Goal: Information Seeking & Learning: Find specific page/section

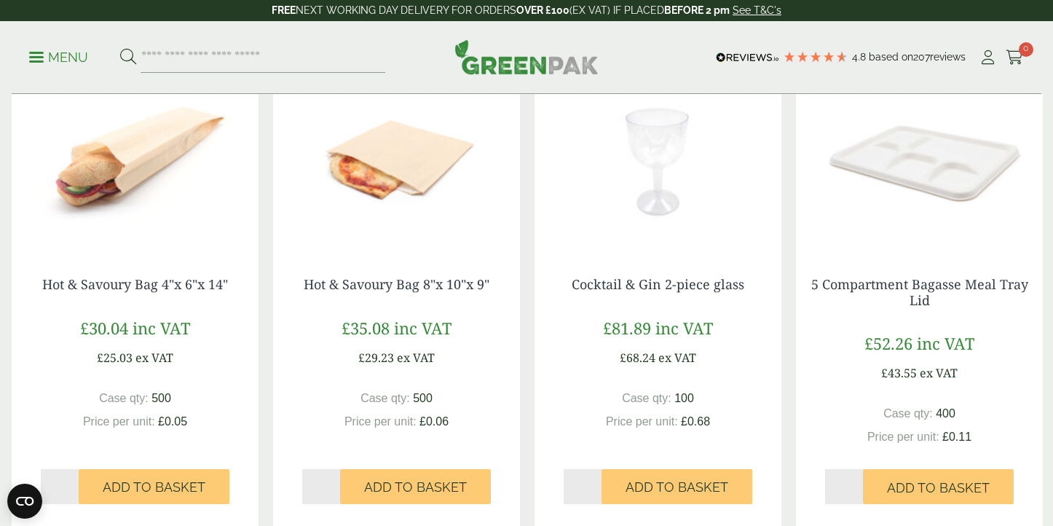
scroll to position [1117, 0]
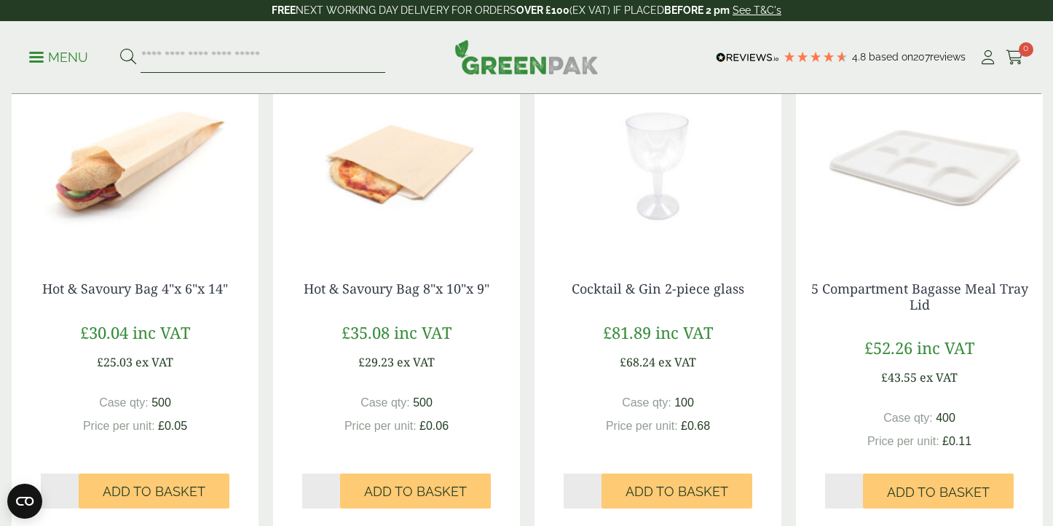
click at [300, 61] on input "search" at bounding box center [263, 57] width 245 height 31
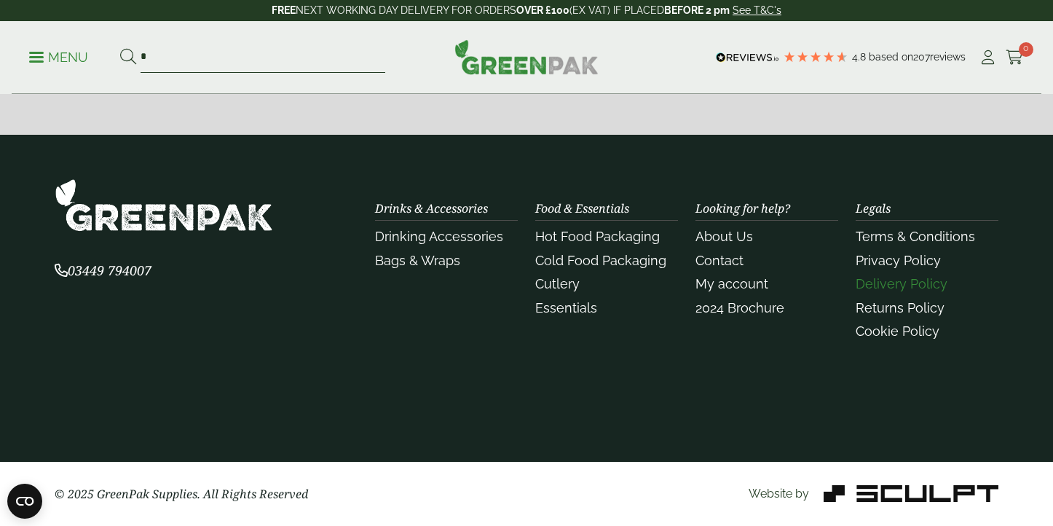
type input "*"
click at [900, 288] on link "Delivery Policy" at bounding box center [902, 283] width 92 height 15
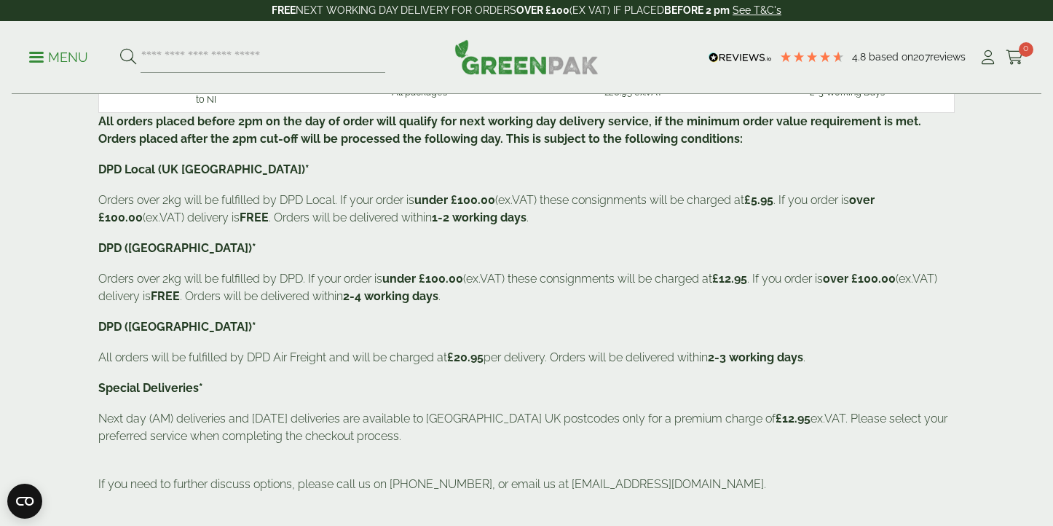
scroll to position [238, 0]
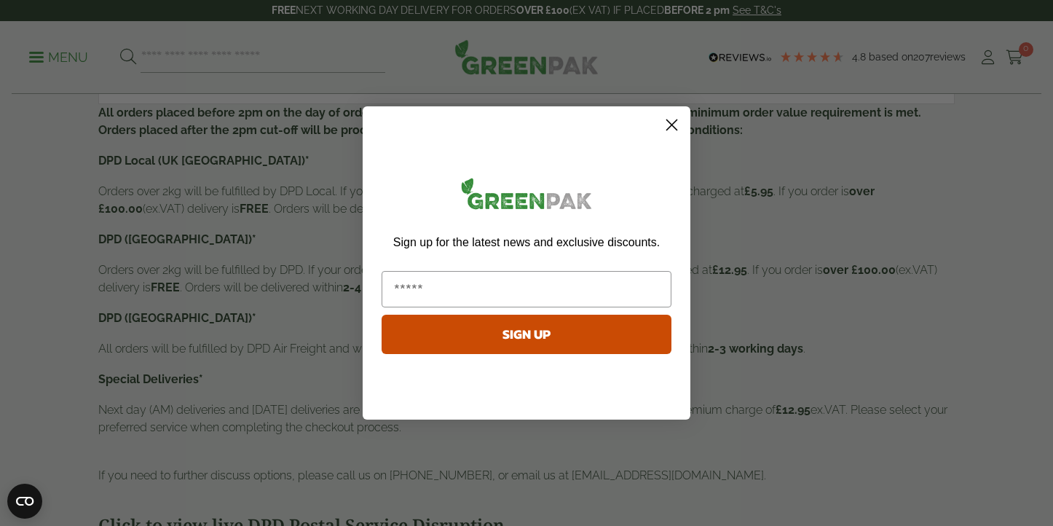
click at [673, 134] on circle "Close dialog" at bounding box center [672, 125] width 24 height 24
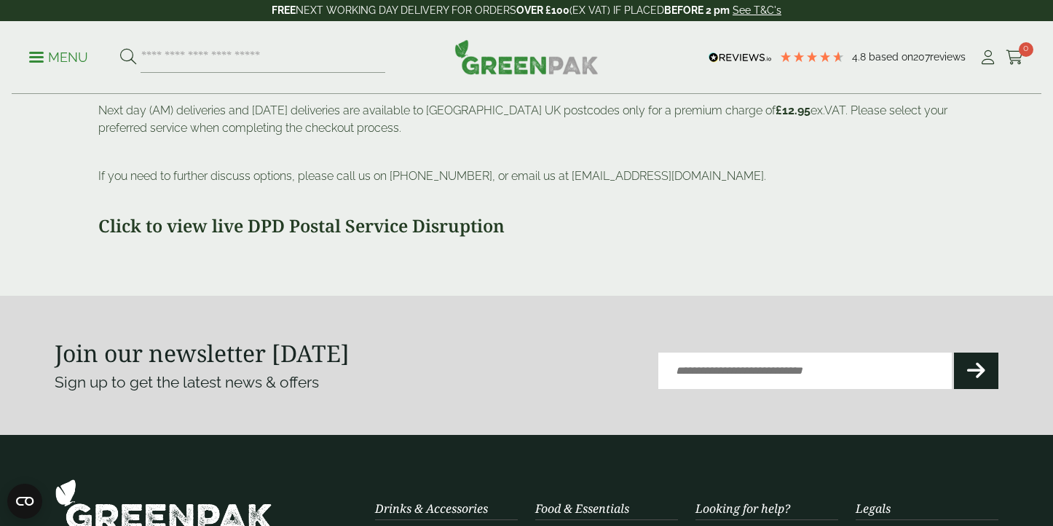
scroll to position [0, 0]
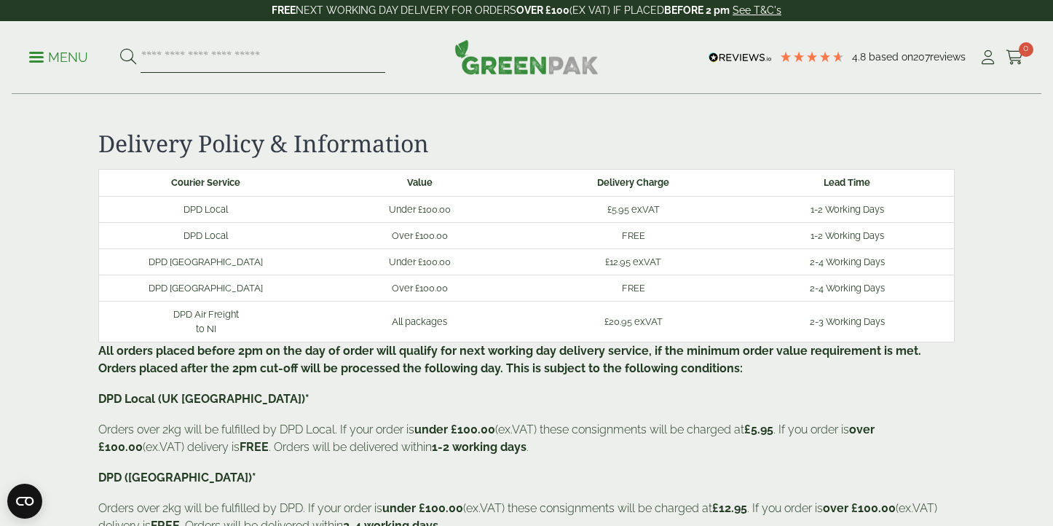
click at [347, 58] on input "search" at bounding box center [263, 57] width 245 height 31
type input "***"
click at [120, 48] on button at bounding box center [128, 57] width 16 height 19
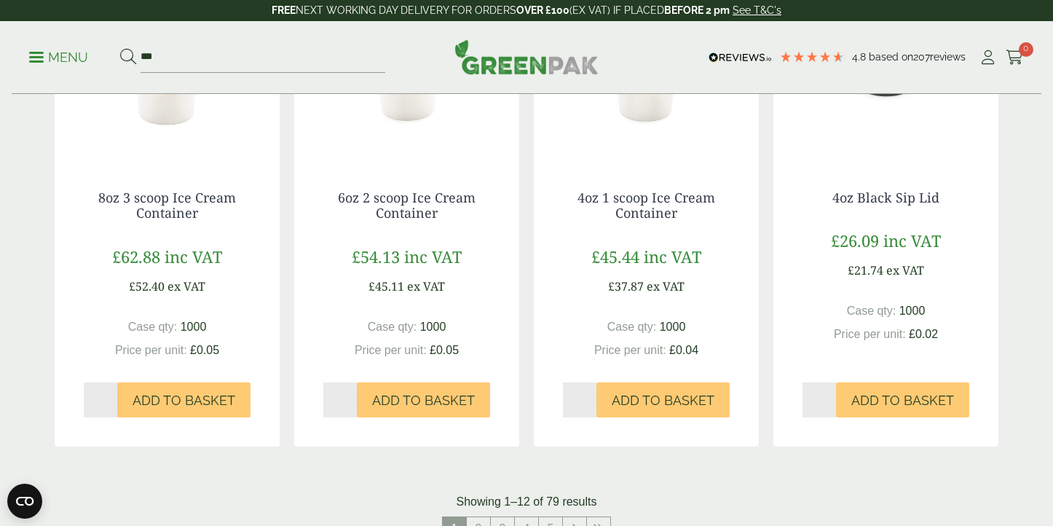
scroll to position [1408, 0]
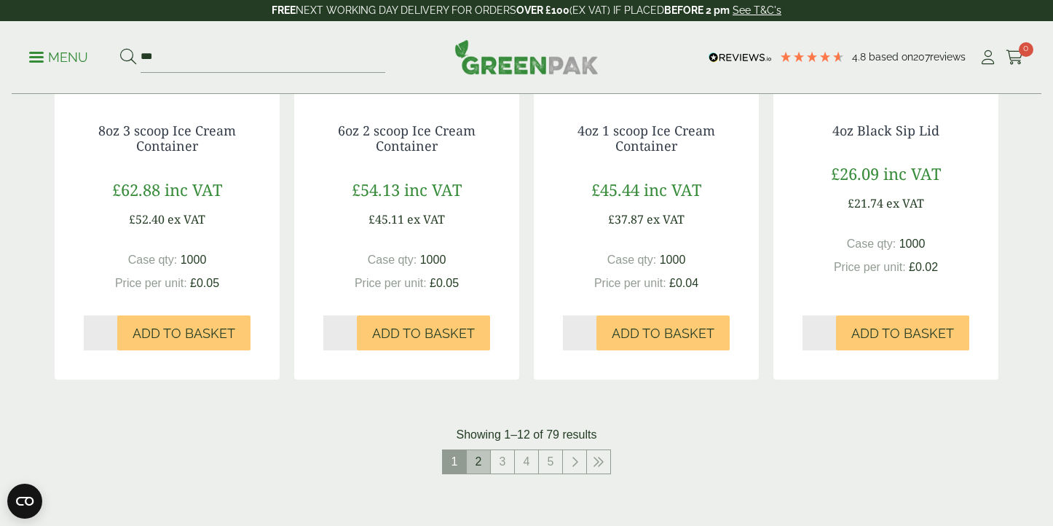
click at [480, 452] on link "2" at bounding box center [478, 461] width 23 height 23
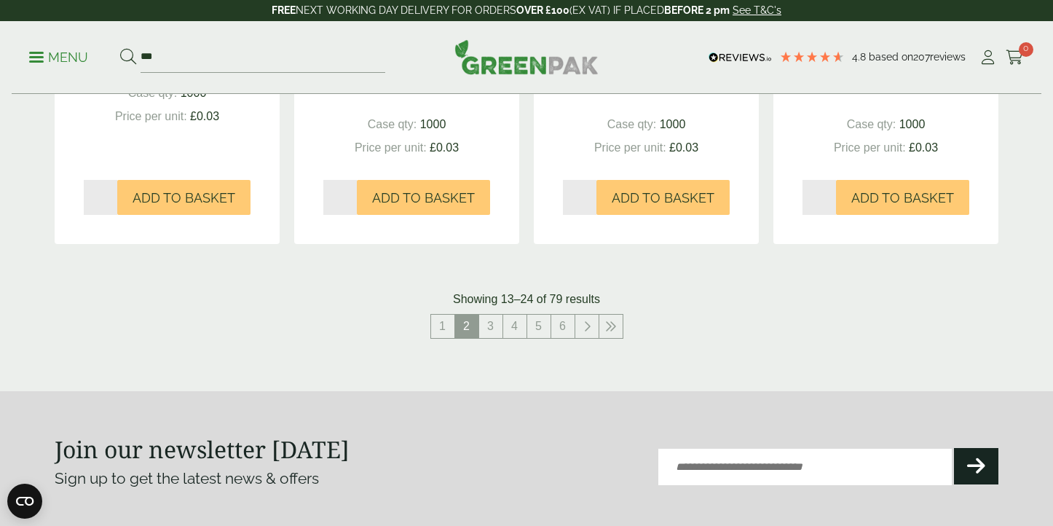
scroll to position [1540, 0]
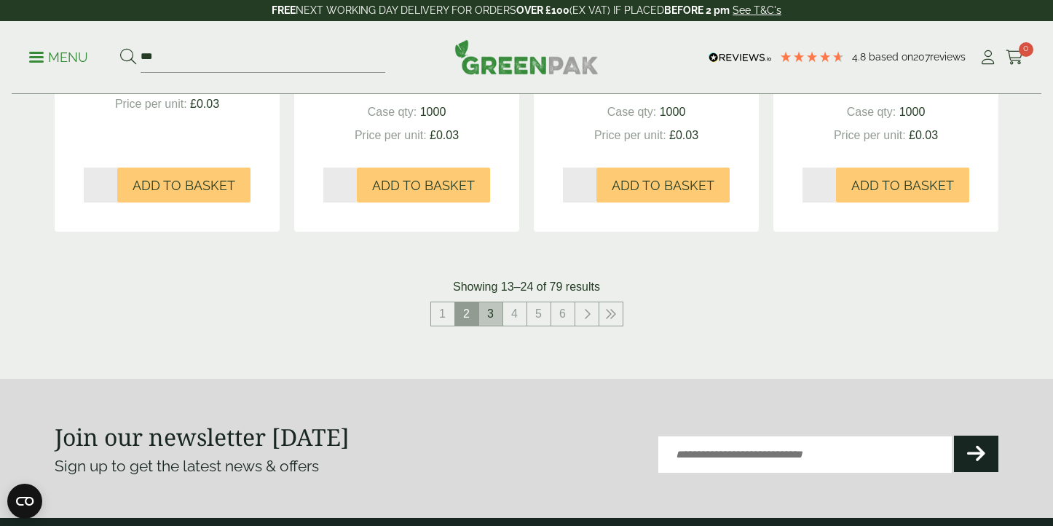
click at [489, 312] on link "3" at bounding box center [490, 313] width 23 height 23
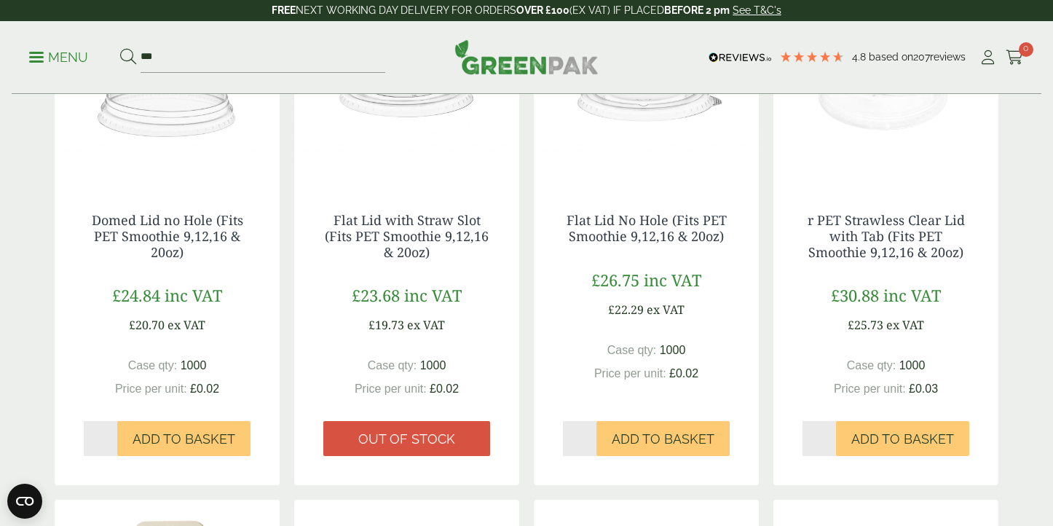
scroll to position [777, 0]
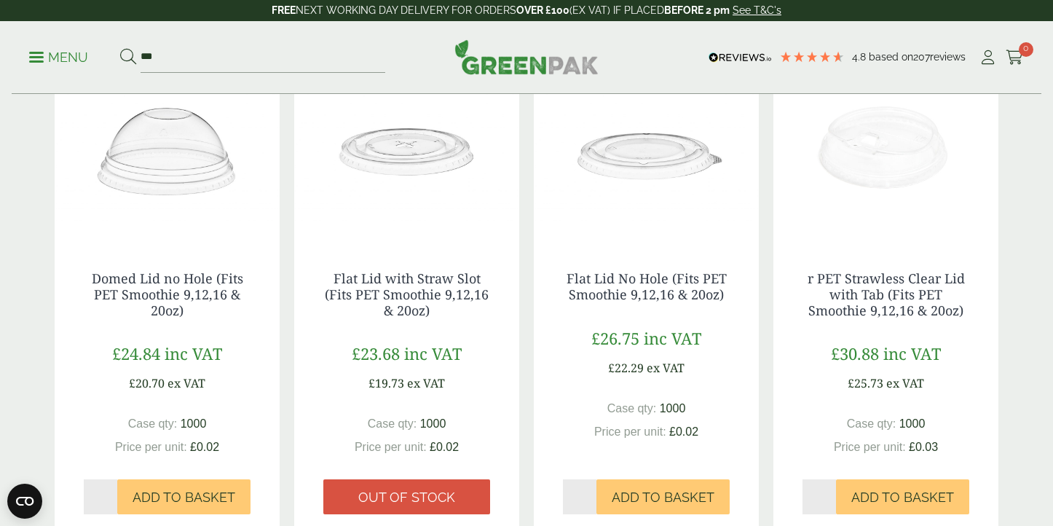
click at [894, 165] on img at bounding box center [885, 151] width 225 height 182
